Goal: Check status: Check status

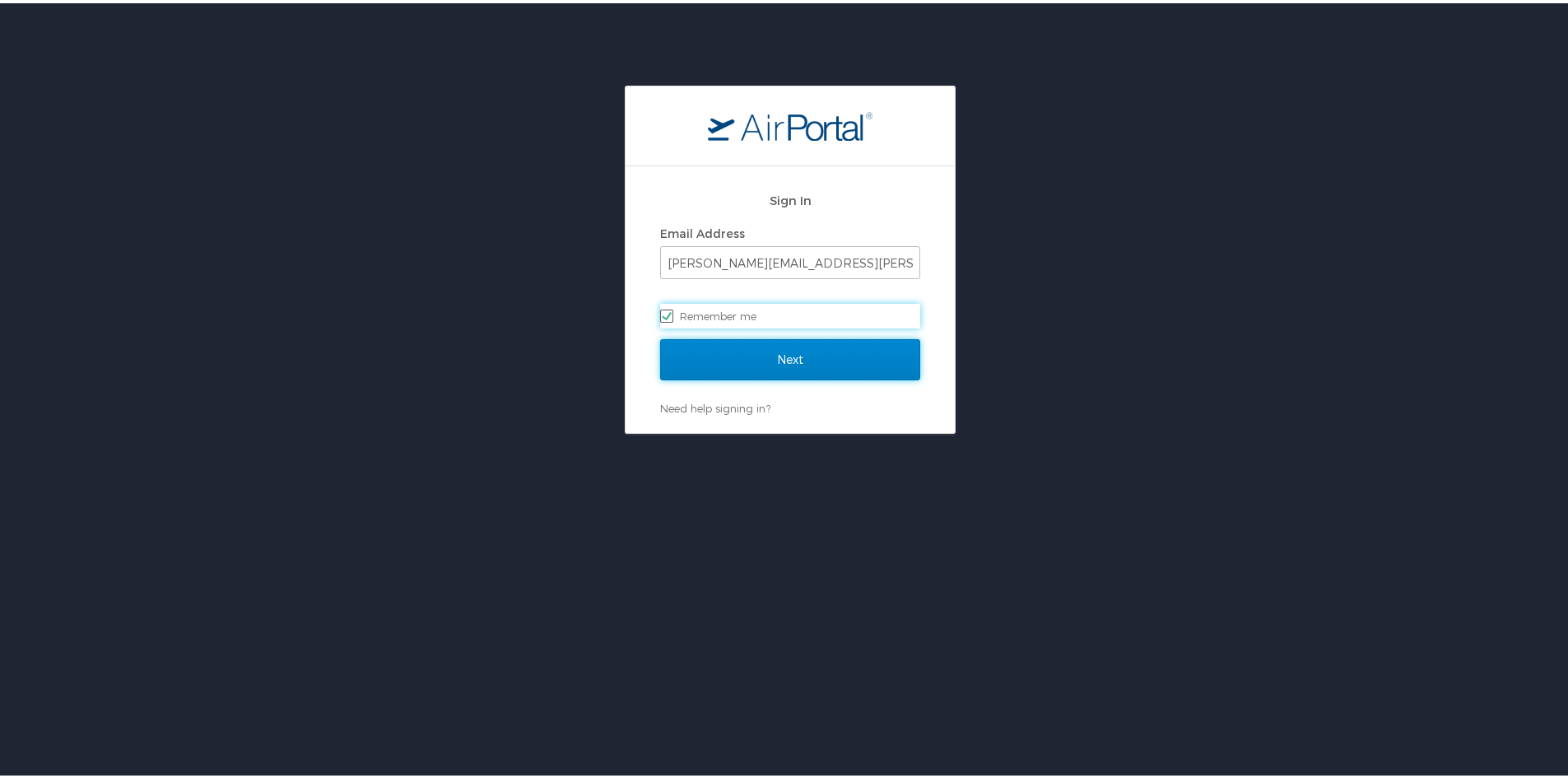
click at [823, 358] on input "Next" at bounding box center [790, 356] width 260 height 41
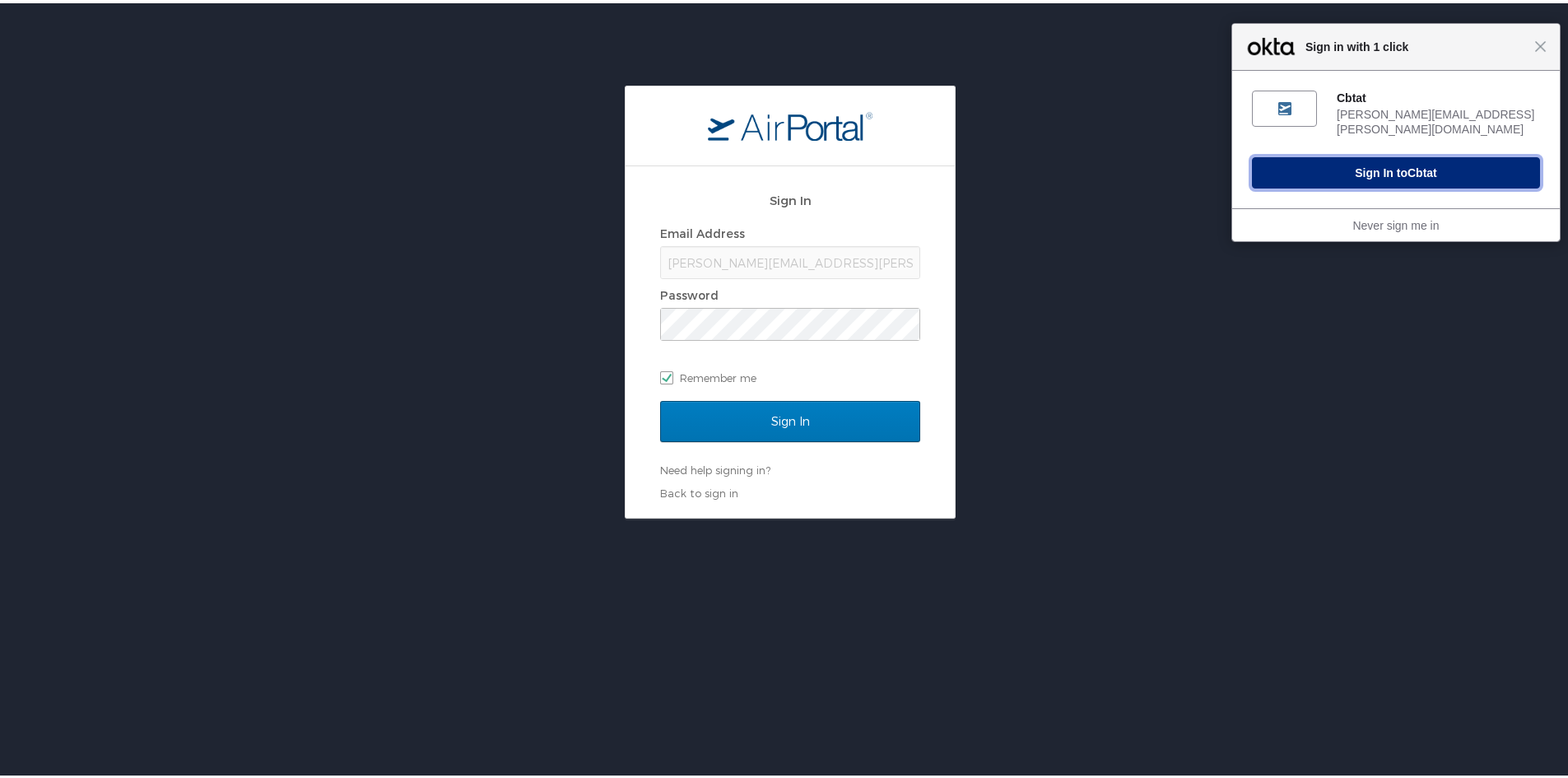
click at [1389, 154] on button "Sign In to Cbtat" at bounding box center [1396, 169] width 288 height 31
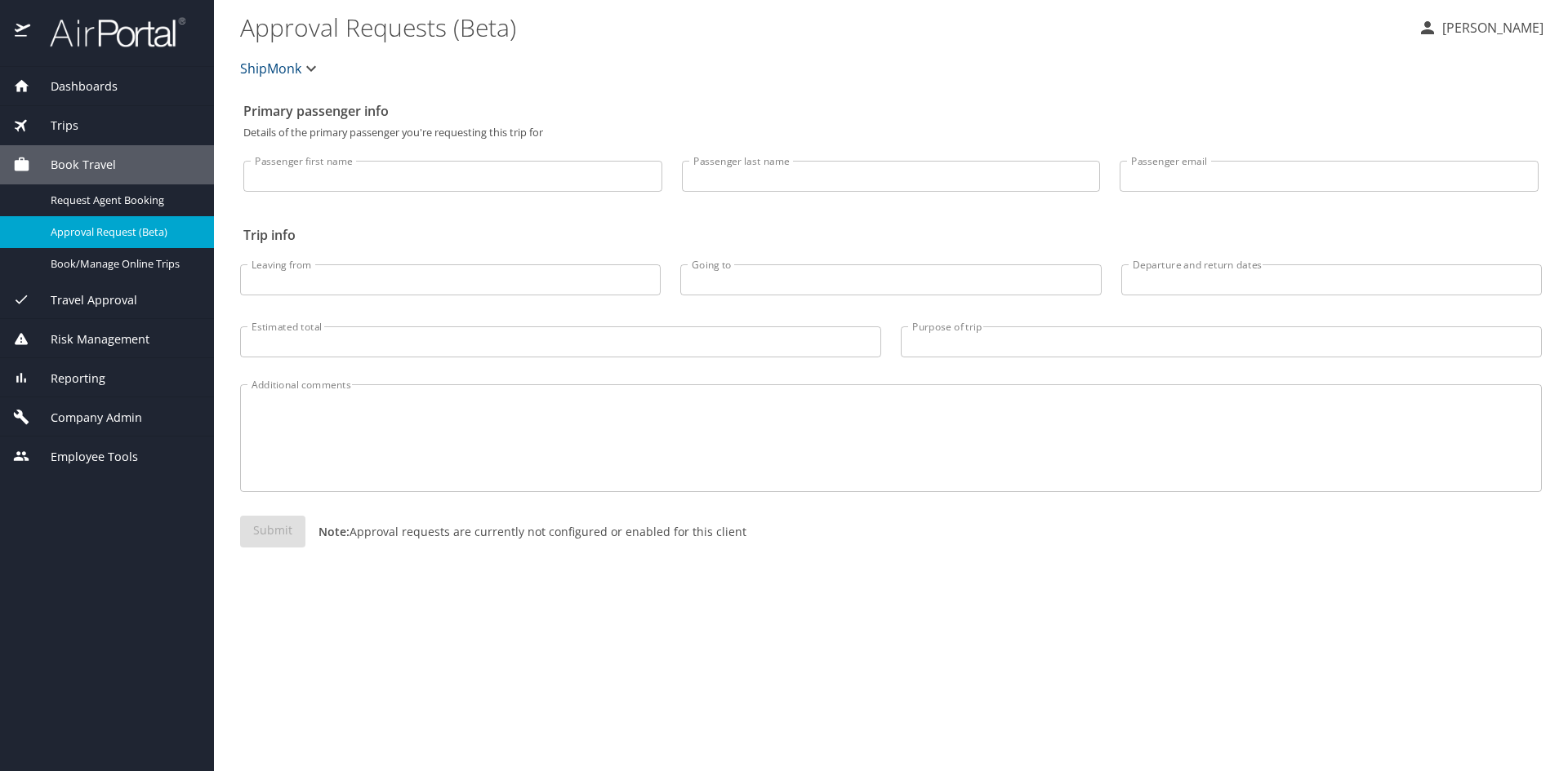
click at [62, 128] on span "Trips" at bounding box center [54, 126] width 48 height 18
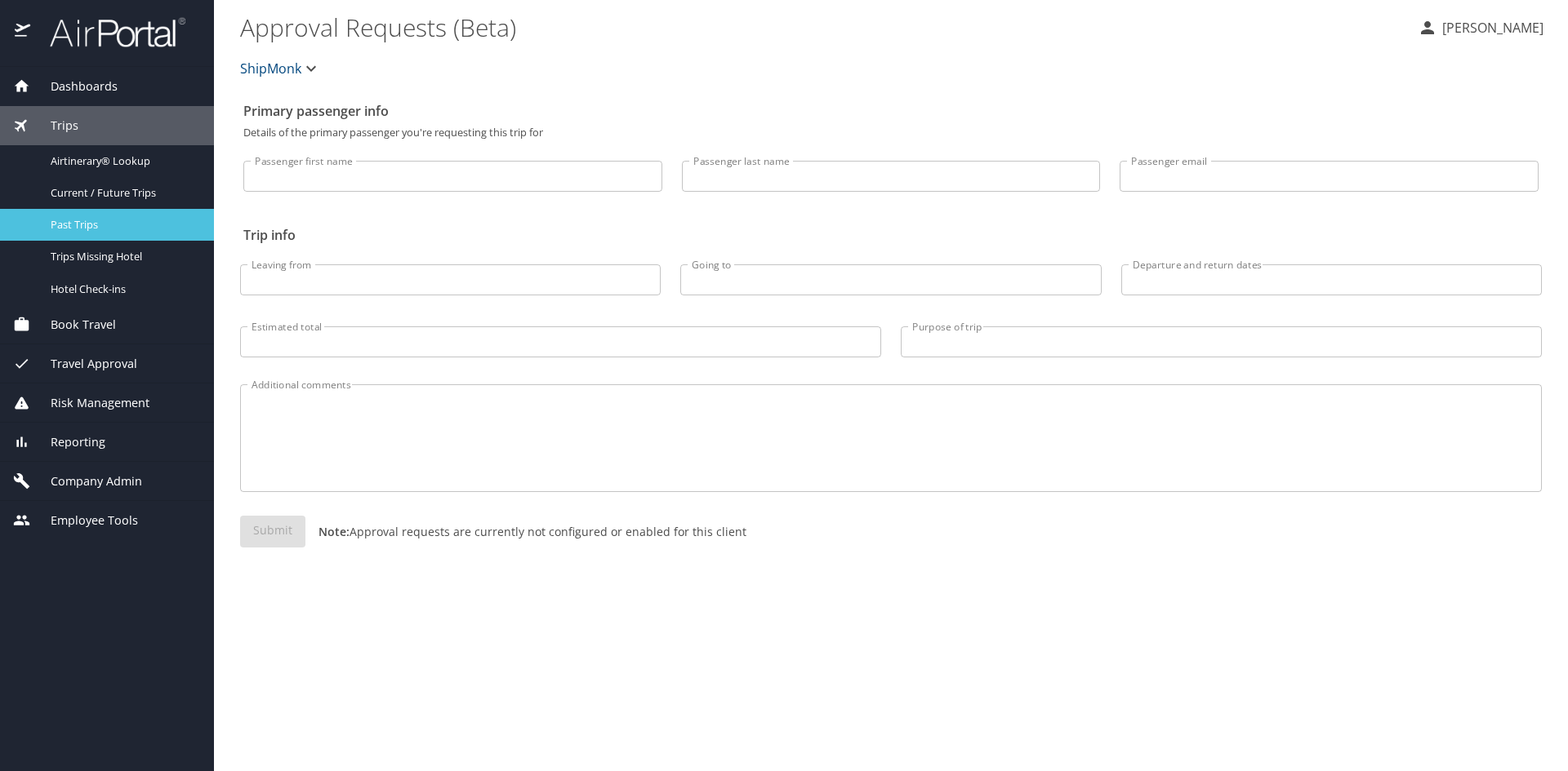
click at [61, 223] on span "Past Trips" at bounding box center [121, 224] width 143 height 16
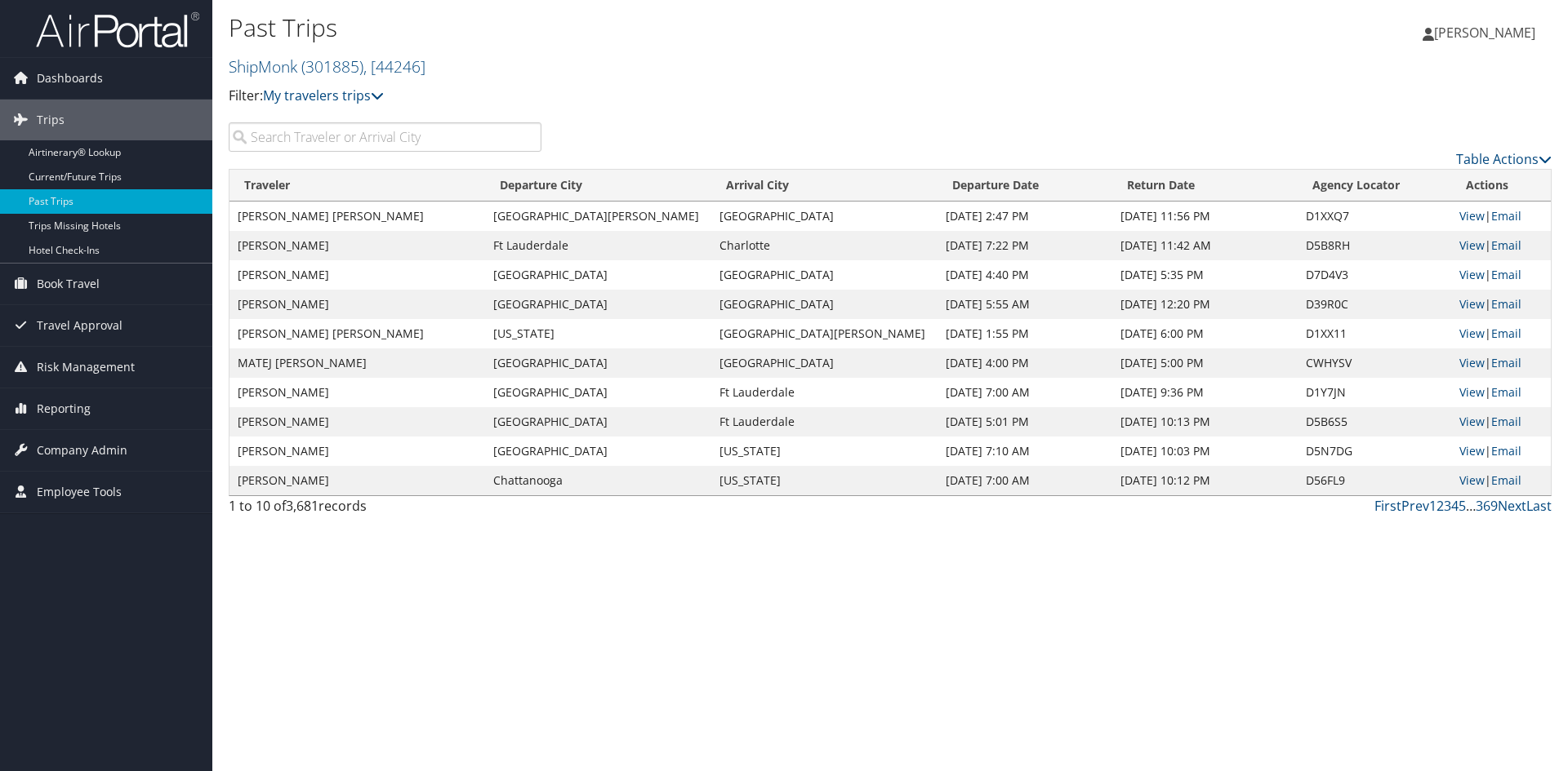
click at [291, 144] on input "search" at bounding box center [385, 137] width 313 height 29
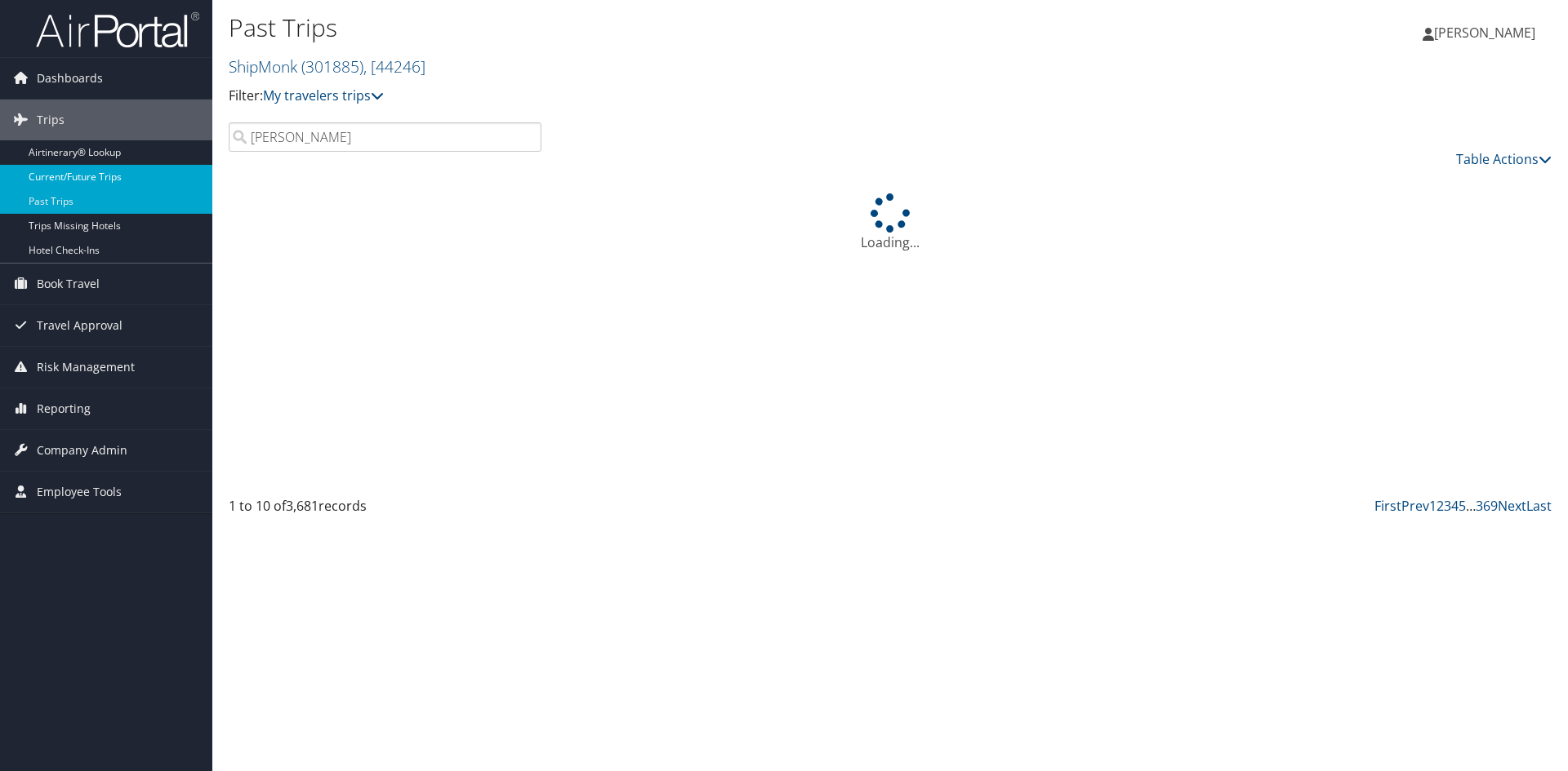
type input "[PERSON_NAME]"
